Goal: Check status: Check status

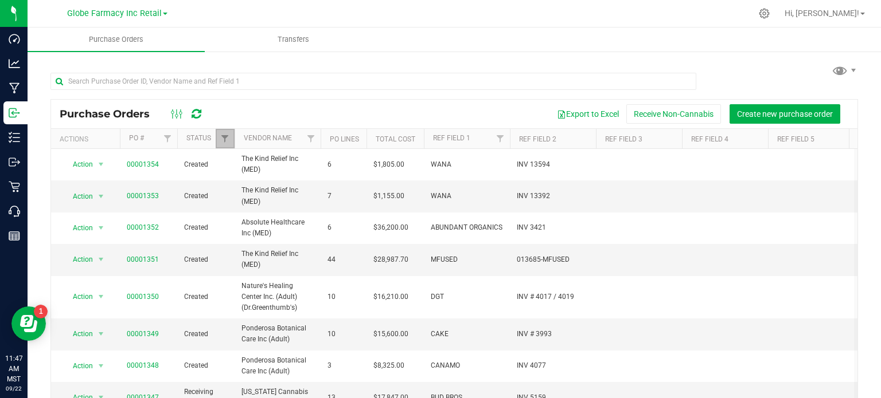
scroll to position [337, 0]
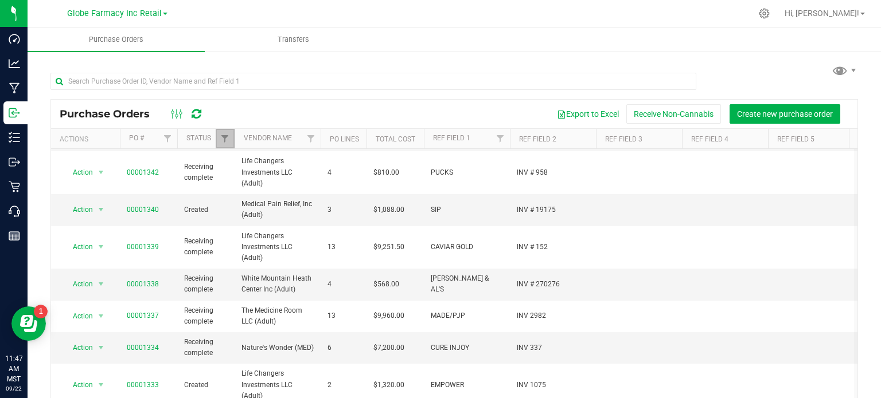
click at [230, 139] on link "Filter" at bounding box center [225, 138] width 19 height 19
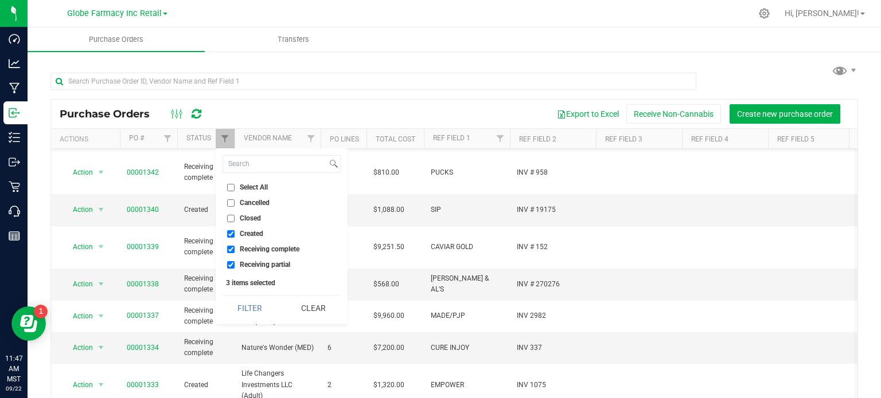
click at [233, 213] on li "Closed" at bounding box center [281, 219] width 118 height 12
click at [229, 217] on input "Closed" at bounding box center [230, 218] width 7 height 7
checkbox input "true"
click at [257, 309] on button "Filter" at bounding box center [249, 308] width 55 height 25
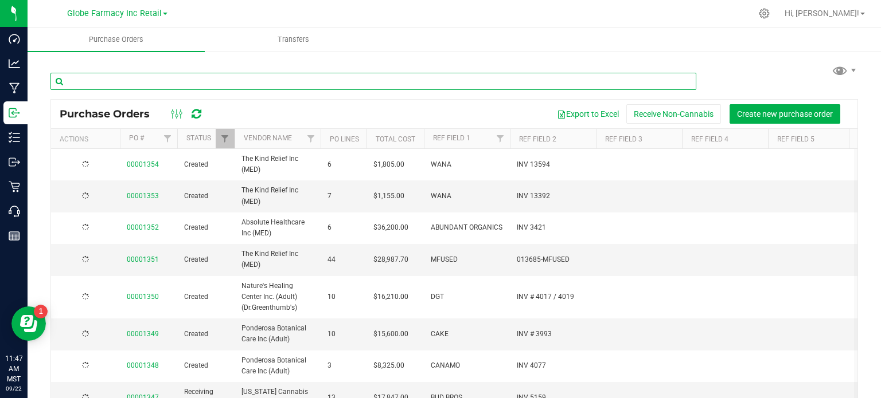
click at [158, 78] on input "text" at bounding box center [373, 81] width 646 height 17
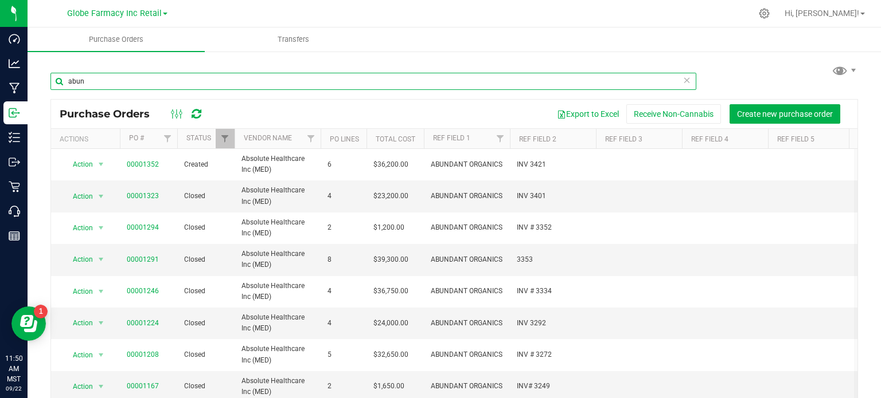
click at [144, 87] on input "abun" at bounding box center [373, 81] width 646 height 17
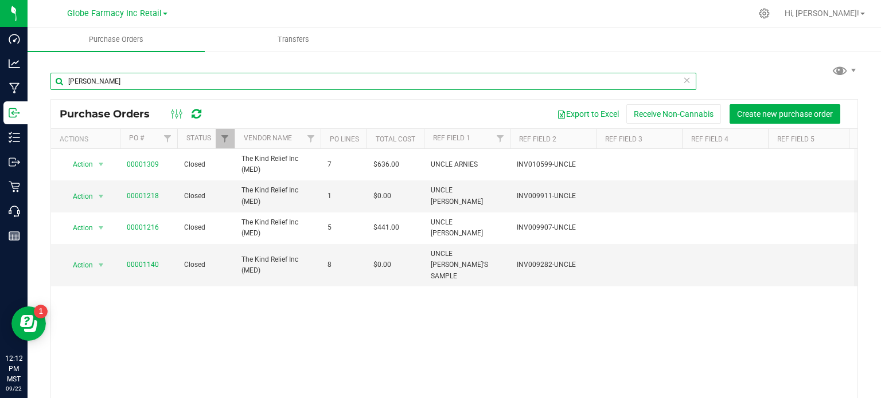
click at [149, 84] on input "[PERSON_NAME]" at bounding box center [373, 81] width 646 height 17
type input "dust"
